Goal: Transaction & Acquisition: Purchase product/service

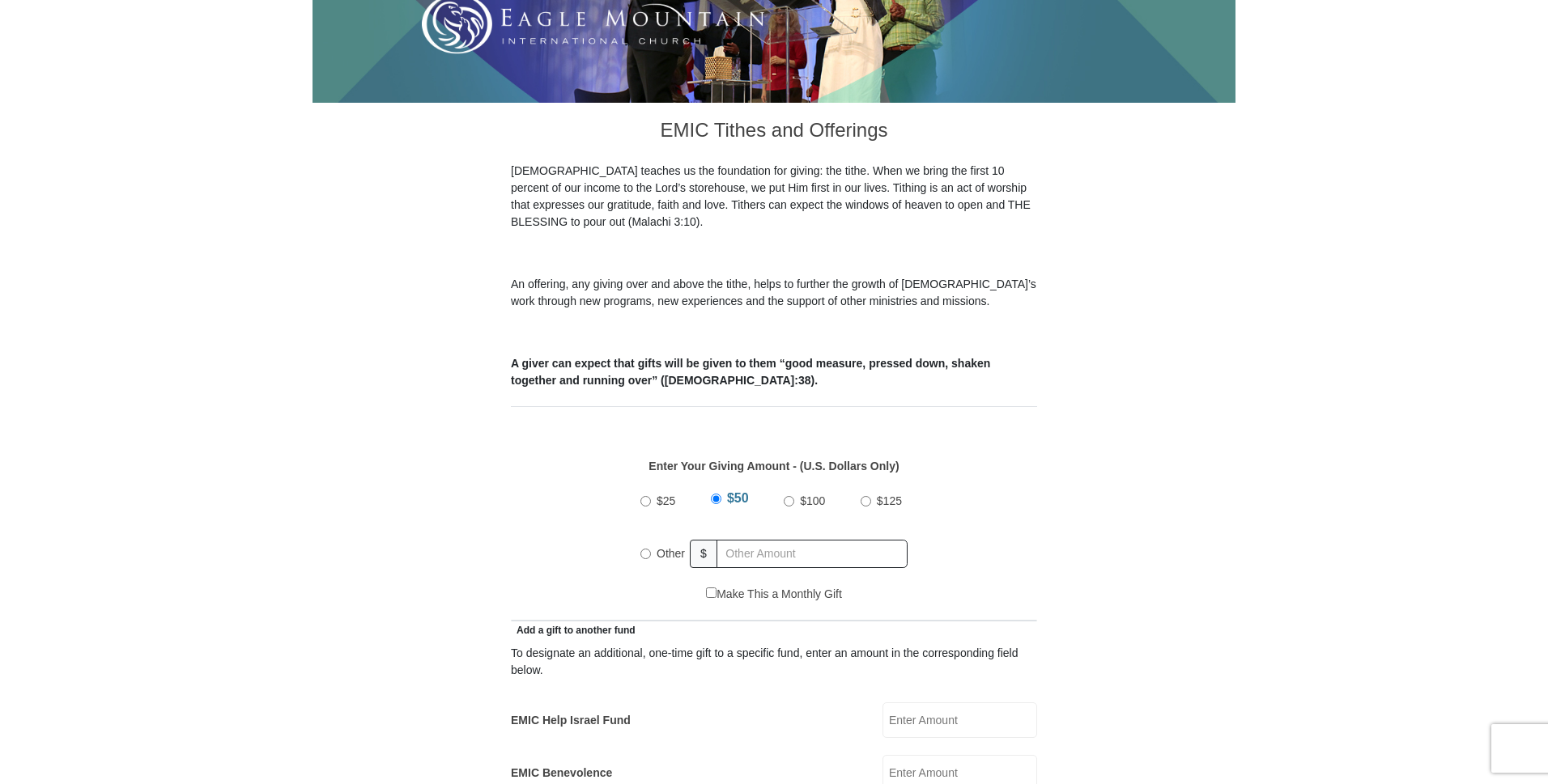
scroll to position [353, 0]
click at [700, 539] on span "$" at bounding box center [703, 553] width 27 height 28
click at [646, 548] on input "Other" at bounding box center [645, 553] width 10 height 10
radio input "true"
type input "232.00"
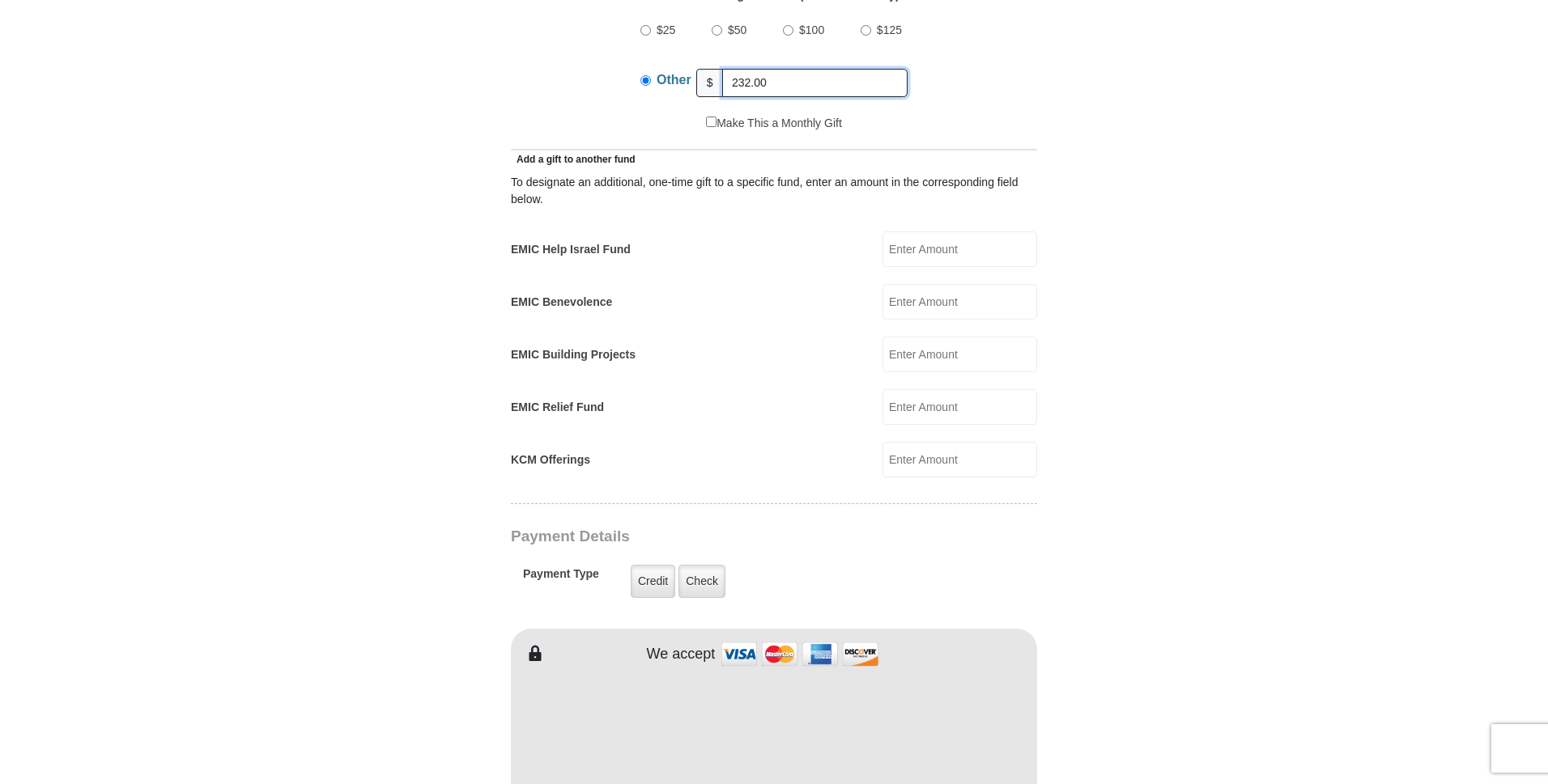
scroll to position [823, 0]
click at [894, 336] on input "EMIC Building Projects" at bounding box center [960, 354] width 155 height 36
type input "65.00"
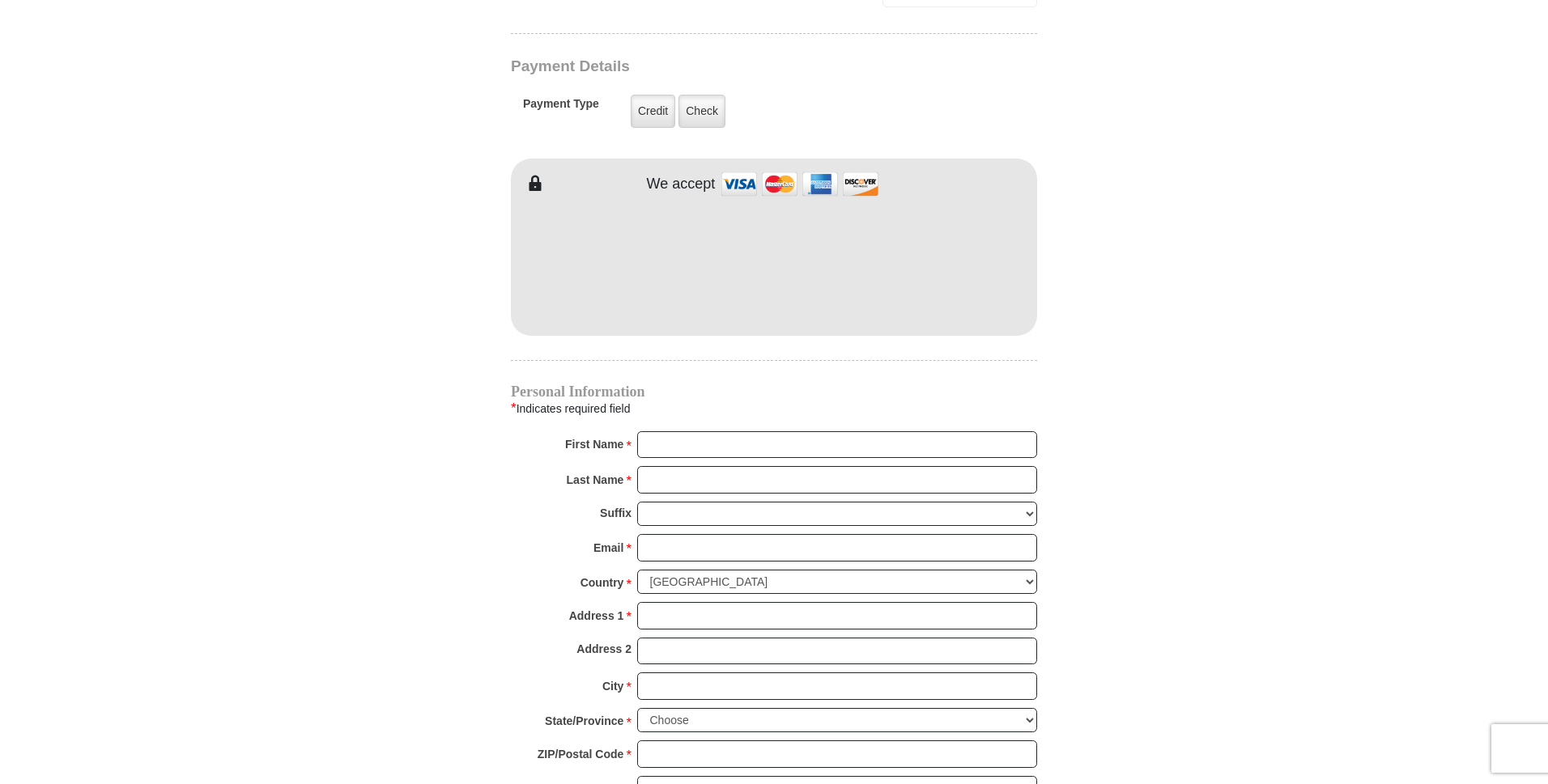
scroll to position [1294, 0]
click at [686, 431] on input "First Name *" at bounding box center [837, 444] width 400 height 27
type input "Catherine"
type input "Kipfer"
type input "silvanus1947@yahoo.com"
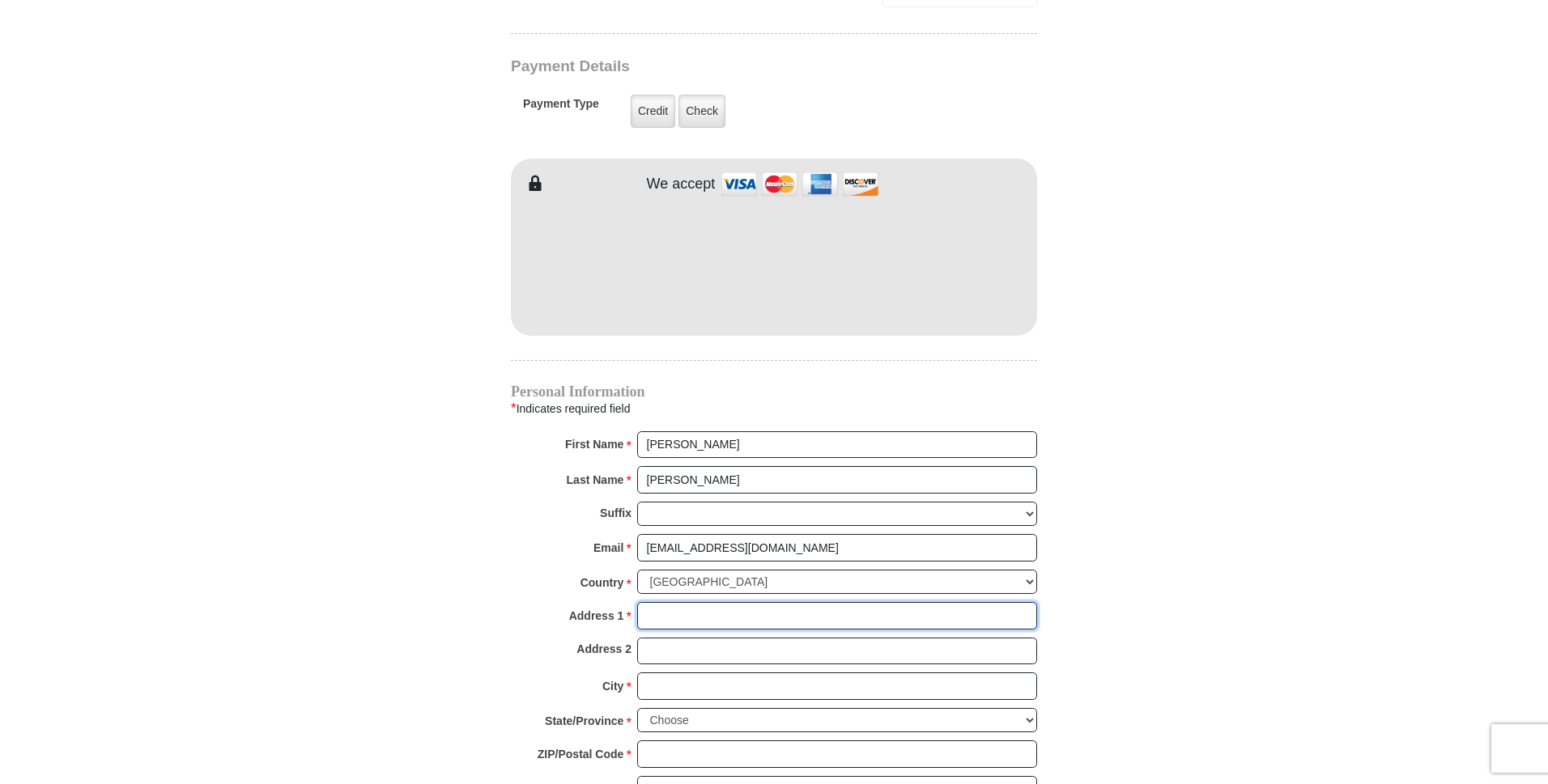
type input "9319 Orchard Court"
type input "Davison"
select select "MI"
type input "48423-8464"
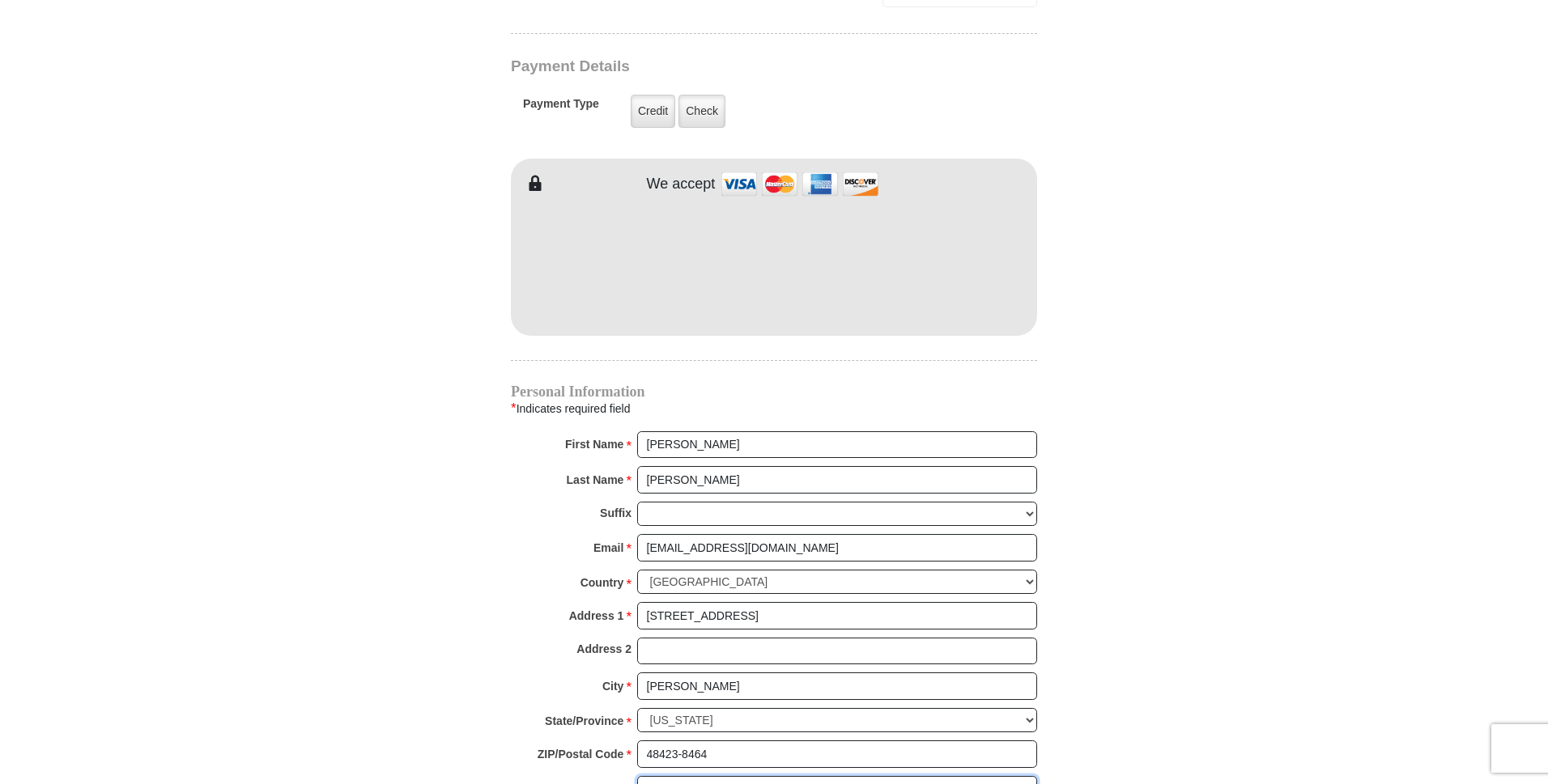
type input "8102234316"
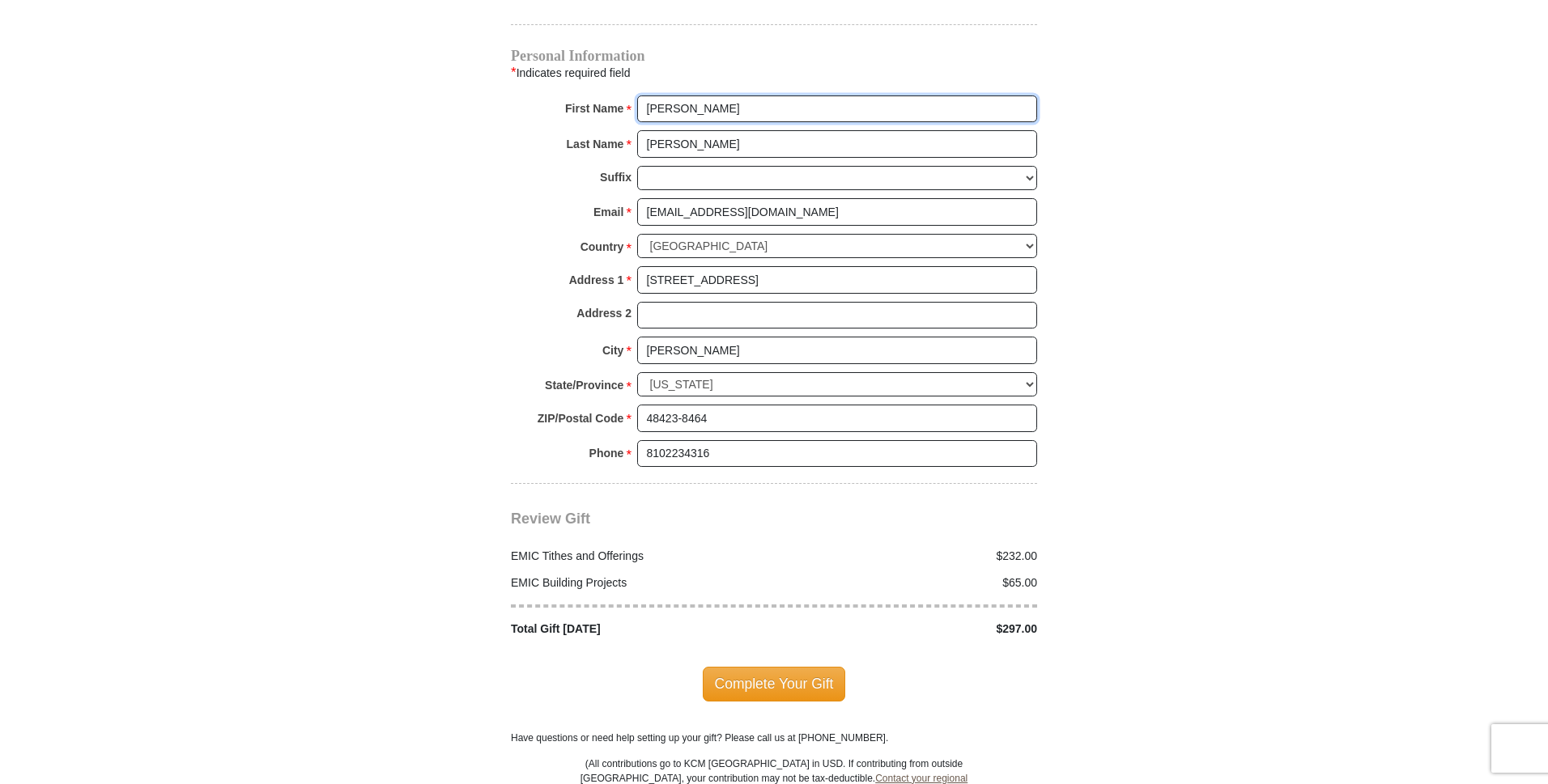
scroll to position [1646, 0]
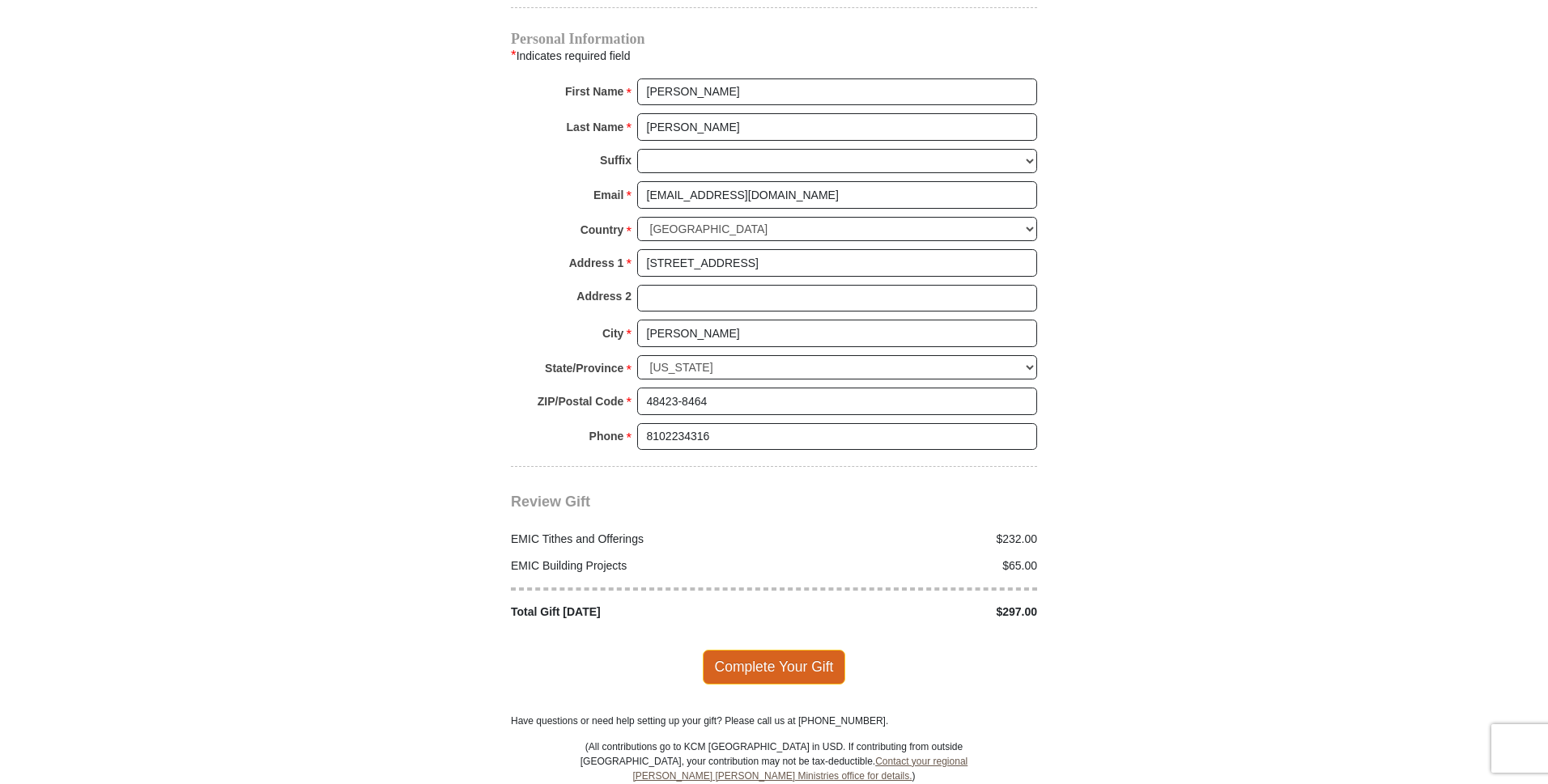
click at [758, 650] on span "Complete Your Gift" at bounding box center [774, 667] width 143 height 34
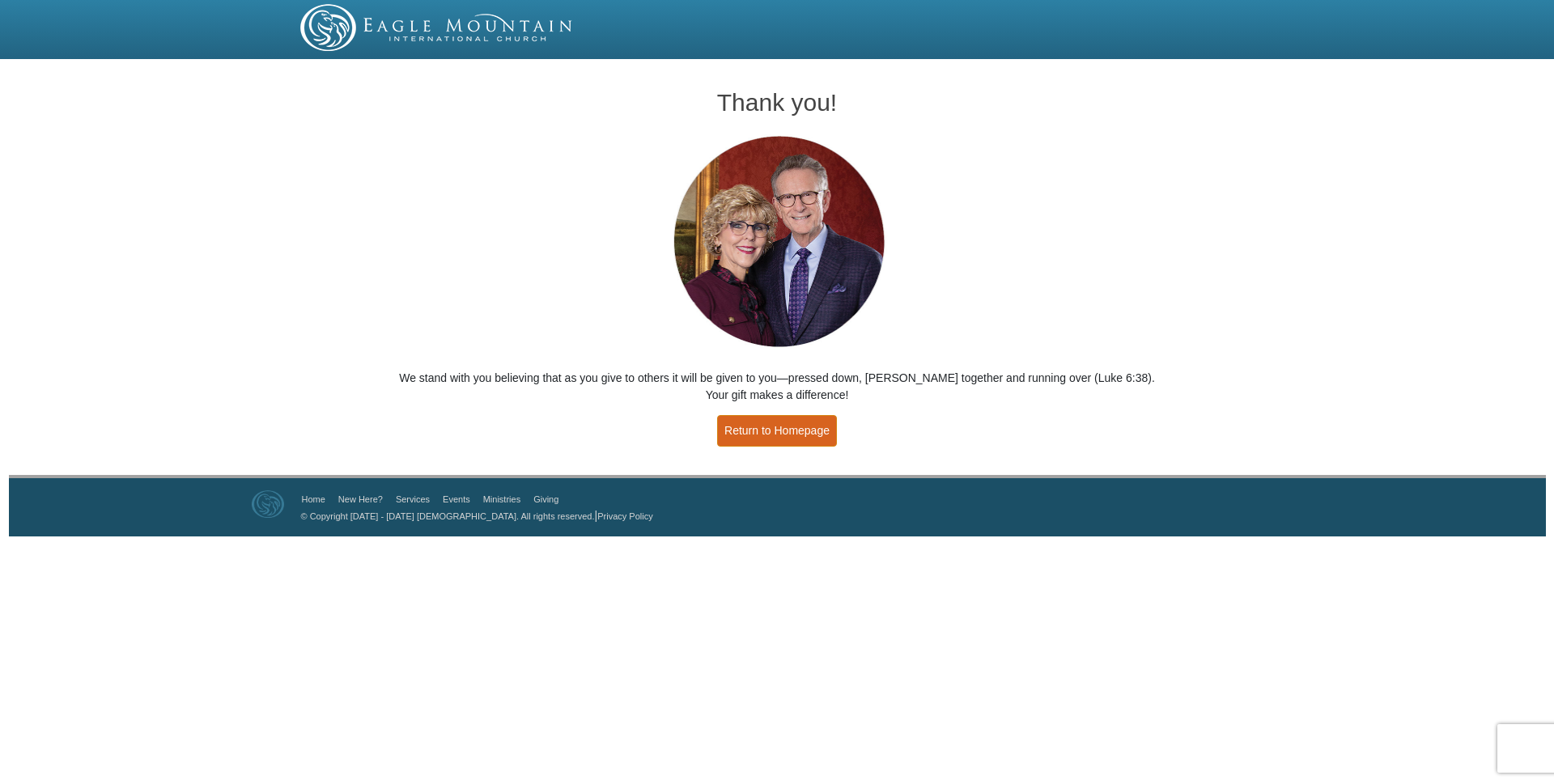
click at [788, 426] on link "Return to Homepage" at bounding box center [777, 431] width 120 height 32
